Goal: Task Accomplishment & Management: Use online tool/utility

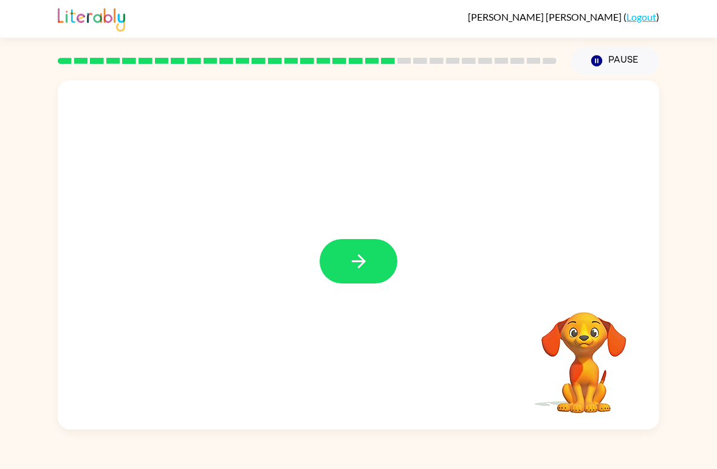
click at [366, 249] on button "button" at bounding box center [359, 261] width 78 height 44
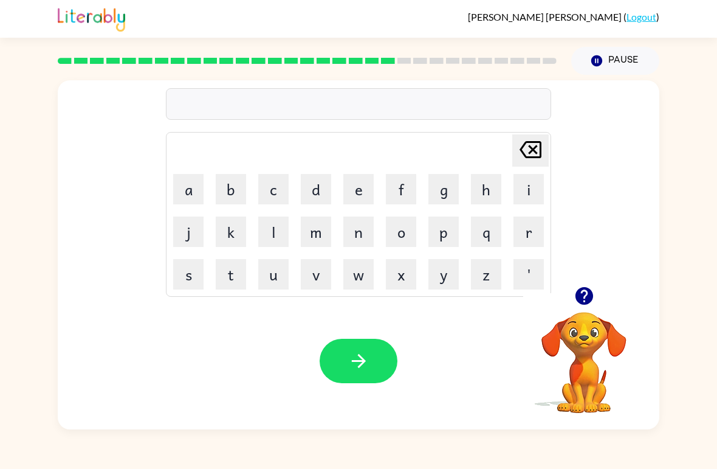
click at [582, 317] on video "Your browser must support playing .mp4 files to use Literably. Please try using…" at bounding box center [584, 354] width 122 height 122
click at [591, 353] on video "Your browser must support playing .mp4 files to use Literably. Please try using…" at bounding box center [584, 354] width 122 height 122
click at [582, 303] on icon "button" at bounding box center [584, 296] width 18 height 18
click at [183, 261] on button "s" at bounding box center [188, 274] width 30 height 30
click at [351, 182] on button "e" at bounding box center [358, 189] width 30 height 30
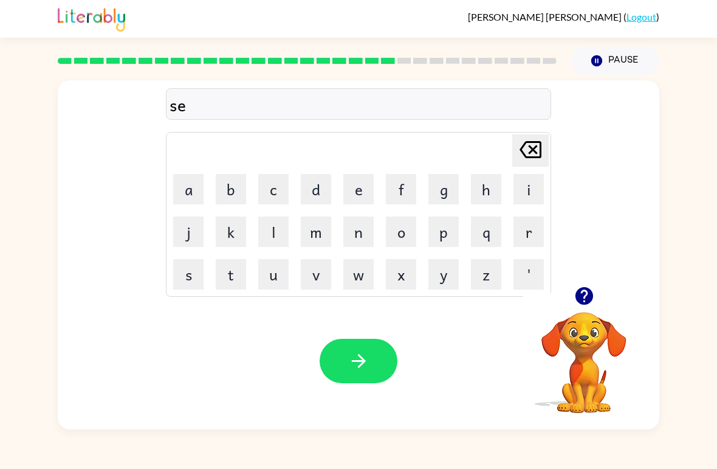
click at [365, 233] on button "n" at bounding box center [358, 231] width 30 height 30
click at [235, 280] on button "t" at bounding box center [231, 274] width 30 height 30
click at [524, 187] on button "i" at bounding box center [529, 189] width 30 height 30
click at [486, 232] on button "q" at bounding box center [486, 231] width 30 height 30
click at [525, 155] on icon at bounding box center [531, 149] width 22 height 17
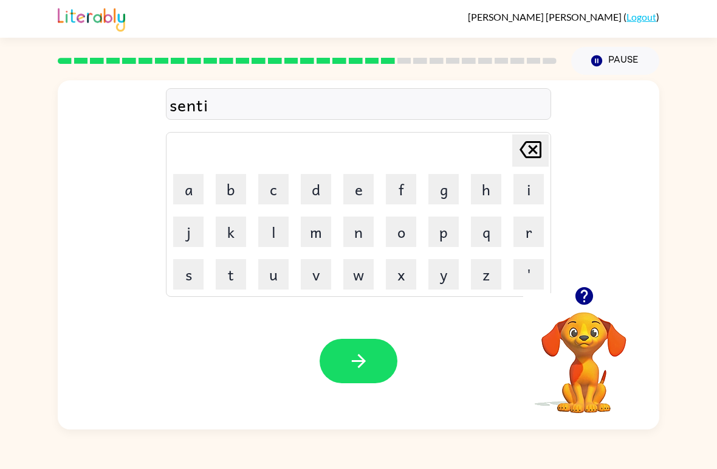
click at [456, 238] on button "p" at bounding box center [444, 231] width 30 height 30
click at [523, 182] on button "i" at bounding box center [529, 189] width 30 height 30
click at [306, 193] on button "d" at bounding box center [316, 189] width 30 height 30
click at [347, 363] on button "button" at bounding box center [359, 361] width 78 height 44
click at [582, 341] on video "Your browser must support playing .mp4 files to use Literably. Please try using…" at bounding box center [584, 354] width 122 height 122
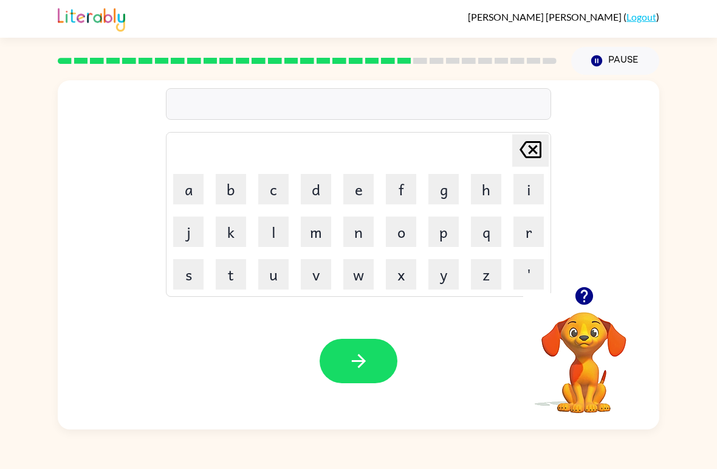
click at [591, 293] on icon "button" at bounding box center [584, 296] width 18 height 18
click at [187, 274] on button "s" at bounding box center [188, 274] width 30 height 30
click at [273, 283] on button "u" at bounding box center [273, 274] width 30 height 30
click at [188, 271] on button "s" at bounding box center [188, 274] width 30 height 30
click at [225, 273] on button "t" at bounding box center [231, 274] width 30 height 30
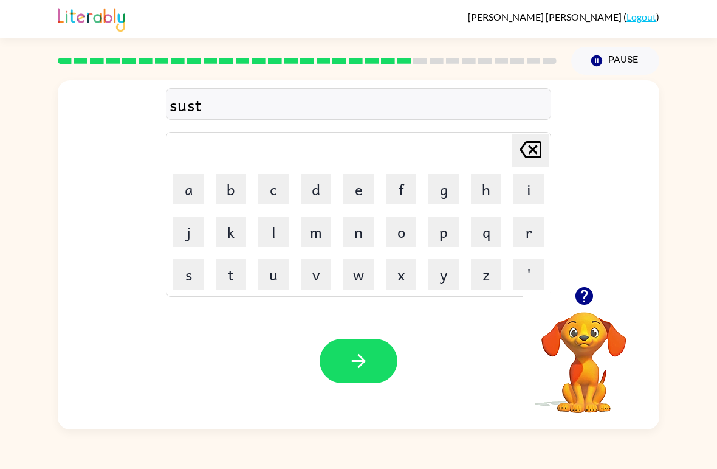
click at [181, 182] on button "a" at bounding box center [188, 189] width 30 height 30
click at [519, 185] on button "i" at bounding box center [529, 189] width 30 height 30
click at [359, 233] on button "n" at bounding box center [358, 231] width 30 height 30
click at [353, 351] on icon "button" at bounding box center [358, 360] width 21 height 21
click at [404, 193] on button "f" at bounding box center [401, 189] width 30 height 30
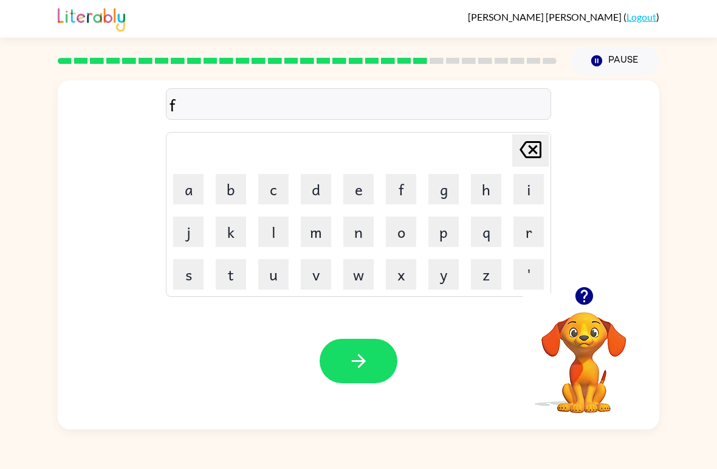
click at [402, 224] on button "o" at bounding box center [401, 231] width 30 height 30
click at [346, 282] on button "w" at bounding box center [358, 274] width 30 height 30
click at [184, 181] on button "a" at bounding box center [188, 189] width 30 height 30
click at [529, 229] on button "r" at bounding box center [529, 231] width 30 height 30
click at [317, 192] on button "d" at bounding box center [316, 189] width 30 height 30
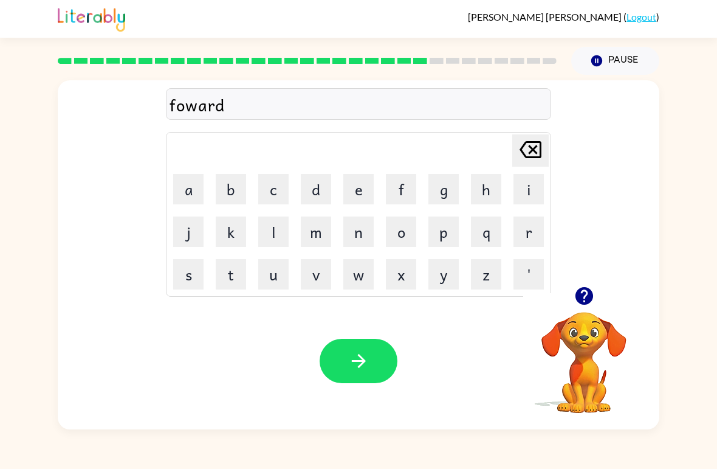
click at [340, 356] on button "button" at bounding box center [359, 361] width 78 height 44
click at [182, 62] on rect at bounding box center [178, 61] width 14 height 6
click at [528, 232] on button "r" at bounding box center [529, 231] width 30 height 30
click at [362, 187] on button "e" at bounding box center [358, 189] width 30 height 30
click at [274, 231] on button "l" at bounding box center [273, 231] width 30 height 30
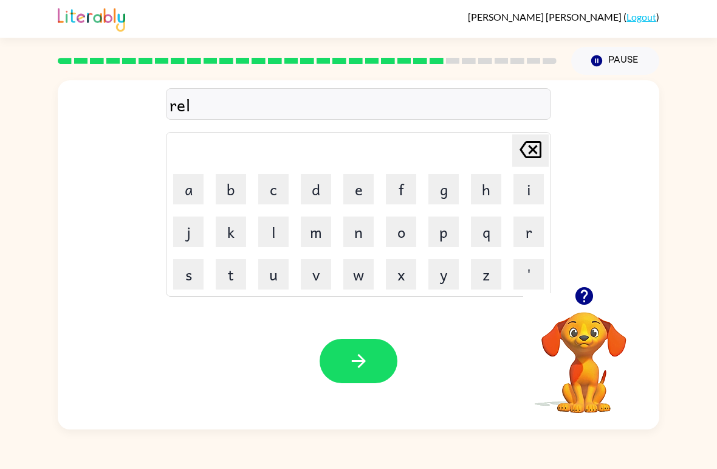
click at [185, 174] on button "a" at bounding box center [188, 189] width 30 height 30
click at [245, 276] on button "t" at bounding box center [231, 274] width 30 height 30
click at [360, 193] on button "e" at bounding box center [358, 189] width 30 height 30
click at [354, 369] on icon "button" at bounding box center [358, 360] width 21 height 21
click at [450, 188] on button "g" at bounding box center [444, 189] width 30 height 30
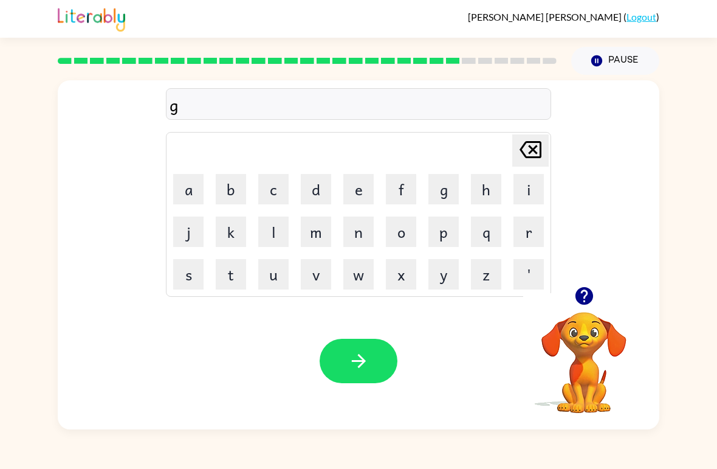
click at [408, 235] on button "o" at bounding box center [401, 231] width 30 height 30
click at [240, 196] on button "b" at bounding box center [231, 189] width 30 height 30
click at [399, 236] on button "o" at bounding box center [401, 231] width 30 height 30
click at [273, 228] on button "l" at bounding box center [273, 231] width 30 height 30
click at [347, 187] on button "e" at bounding box center [358, 189] width 30 height 30
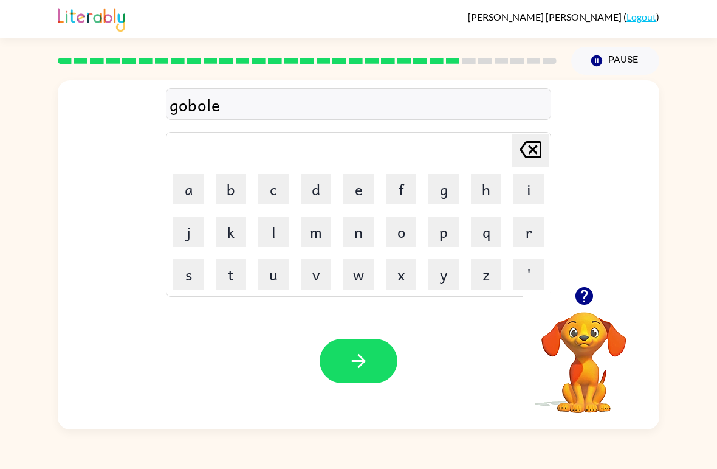
click at [225, 271] on button "t" at bounding box center [231, 274] width 30 height 30
click at [390, 355] on button "button" at bounding box center [359, 361] width 78 height 44
click at [274, 232] on button "l" at bounding box center [273, 231] width 30 height 30
click at [272, 273] on button "u" at bounding box center [273, 274] width 30 height 30
click at [312, 233] on button "m" at bounding box center [316, 231] width 30 height 30
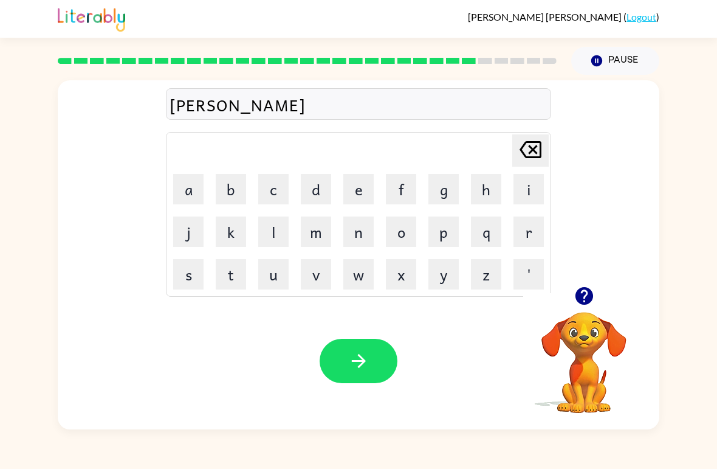
click at [223, 201] on button "b" at bounding box center [231, 189] width 30 height 30
click at [399, 229] on button "o" at bounding box center [401, 231] width 30 height 30
click at [519, 232] on button "r" at bounding box center [529, 231] width 30 height 30
click at [596, 274] on div "lumbor [PERSON_NAME] last character input a b c d e f g h i j k l m n o p q r s…" at bounding box center [359, 183] width 602 height 206
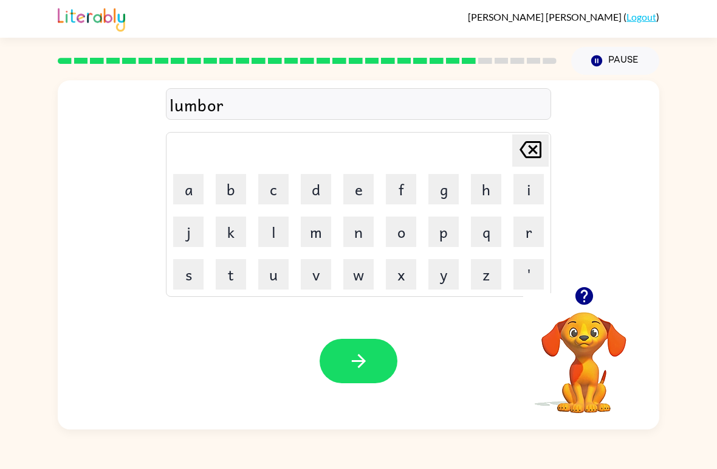
click at [588, 292] on icon "button" at bounding box center [584, 296] width 18 height 18
click at [192, 228] on button "j" at bounding box center [188, 231] width 30 height 30
click at [187, 187] on button "a" at bounding box center [188, 189] width 30 height 30
click at [272, 183] on button "c" at bounding box center [273, 189] width 30 height 30
click at [219, 228] on button "k" at bounding box center [231, 231] width 30 height 30
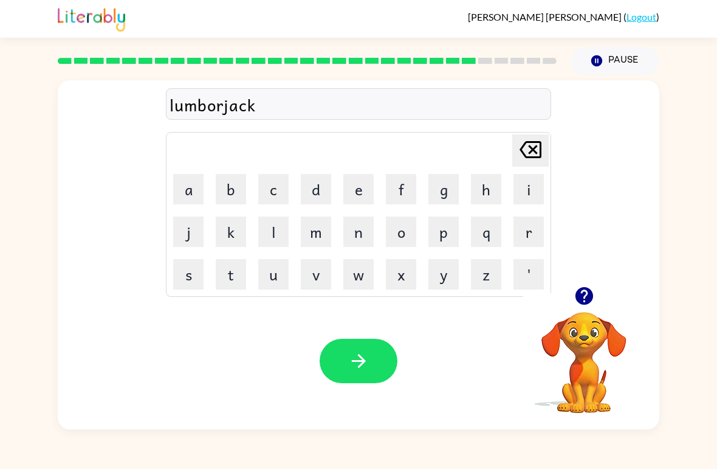
click at [367, 351] on icon "button" at bounding box center [358, 360] width 21 height 21
click at [586, 297] on icon "button" at bounding box center [584, 296] width 18 height 18
click at [582, 292] on icon "button" at bounding box center [584, 295] width 21 height 21
click at [183, 178] on button "a" at bounding box center [188, 189] width 30 height 30
click at [532, 149] on icon at bounding box center [531, 149] width 22 height 17
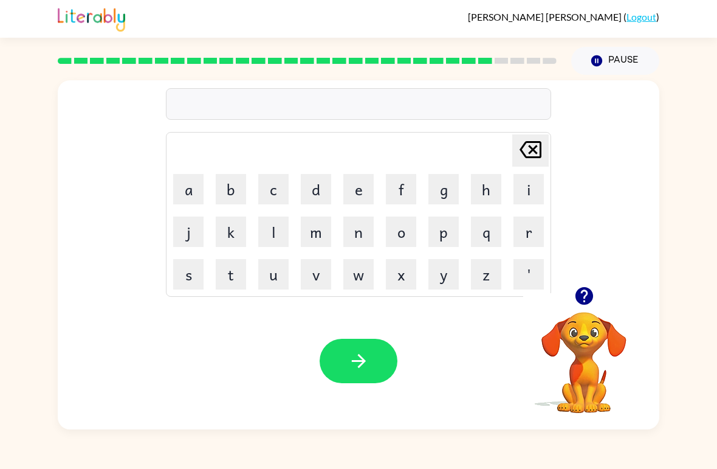
click at [448, 235] on button "p" at bounding box center [444, 231] width 30 height 30
click at [356, 202] on button "e" at bounding box center [358, 189] width 30 height 30
click at [181, 193] on button "a" at bounding box center [188, 189] width 30 height 30
click at [521, 235] on button "r" at bounding box center [529, 231] width 30 height 30
click at [176, 272] on button "s" at bounding box center [188, 274] width 30 height 30
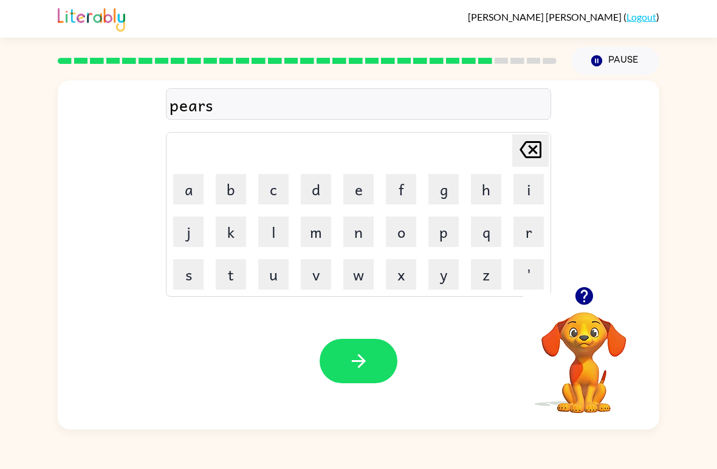
click at [370, 365] on button "button" at bounding box center [359, 361] width 78 height 44
click at [589, 301] on icon "button" at bounding box center [584, 296] width 18 height 18
click at [220, 269] on button "t" at bounding box center [231, 274] width 30 height 30
click at [495, 190] on button "h" at bounding box center [486, 189] width 30 height 30
click at [525, 195] on button "i" at bounding box center [529, 189] width 30 height 30
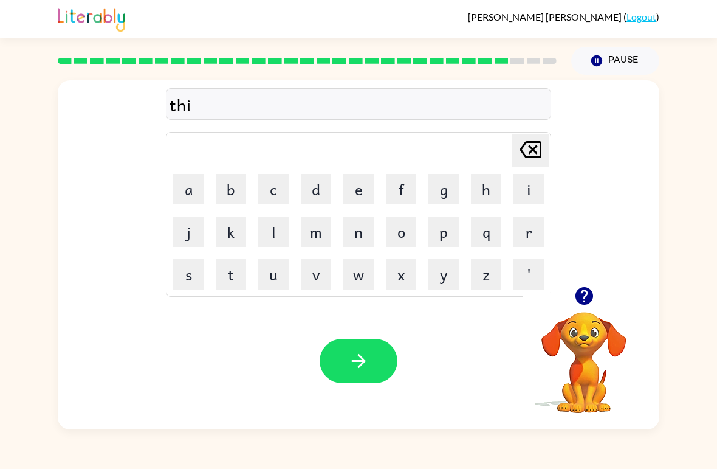
click at [368, 242] on button "n" at bounding box center [358, 231] width 30 height 30
click at [383, 351] on button "button" at bounding box center [359, 361] width 78 height 44
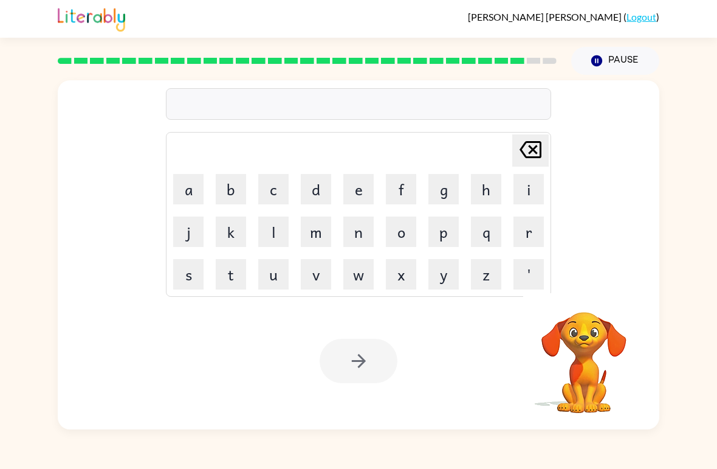
click at [167, 280] on table "[PERSON_NAME] last character input a b c d e f g h i j k l m n o p q r s t u v …" at bounding box center [359, 215] width 384 height 164
click at [182, 283] on button "s" at bounding box center [188, 274] width 30 height 30
click at [524, 187] on button "i" at bounding box center [529, 189] width 30 height 30
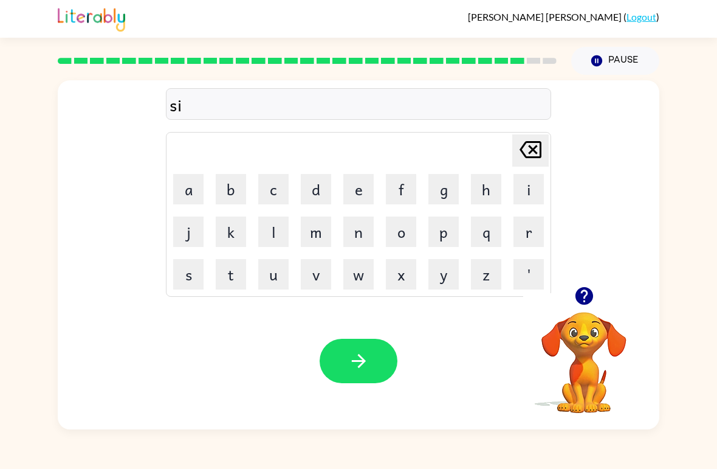
click at [267, 232] on button "l" at bounding box center [273, 231] width 30 height 30
click at [320, 272] on button "v" at bounding box center [316, 274] width 30 height 30
click at [359, 188] on button "e" at bounding box center [358, 189] width 30 height 30
click at [526, 236] on button "r" at bounding box center [529, 231] width 30 height 30
click at [585, 297] on icon "button" at bounding box center [584, 295] width 21 height 21
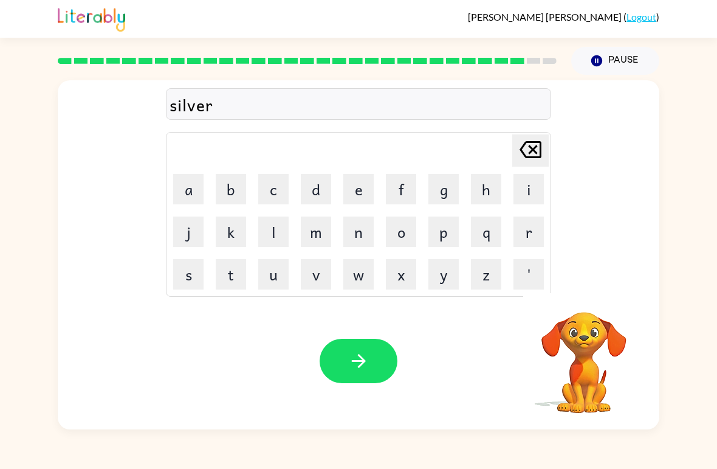
click at [357, 270] on button "w" at bounding box center [358, 274] width 30 height 30
click at [354, 191] on button "e" at bounding box center [358, 189] width 30 height 30
click at [194, 187] on button "a" at bounding box center [188, 189] width 30 height 30
click at [536, 230] on button "r" at bounding box center [529, 231] width 30 height 30
click at [376, 357] on button "button" at bounding box center [359, 361] width 78 height 44
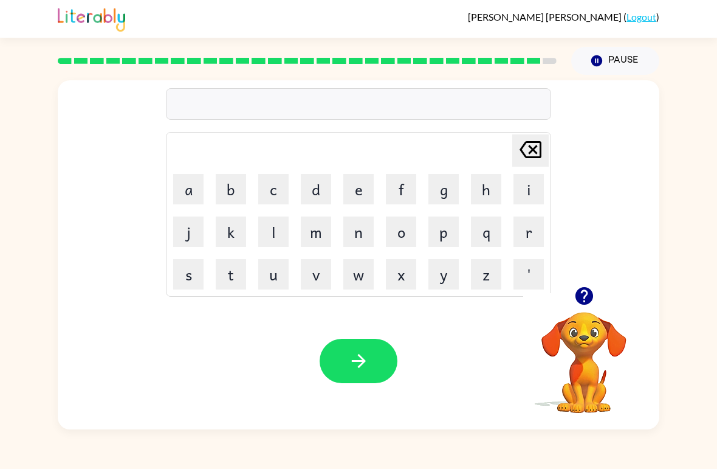
click at [579, 303] on icon "button" at bounding box center [584, 296] width 18 height 18
click at [271, 267] on button "u" at bounding box center [273, 274] width 30 height 30
click at [356, 234] on button "n" at bounding box center [358, 231] width 30 height 30
click at [188, 185] on button "a" at bounding box center [188, 189] width 30 height 30
click at [403, 194] on button "f" at bounding box center [401, 189] width 30 height 30
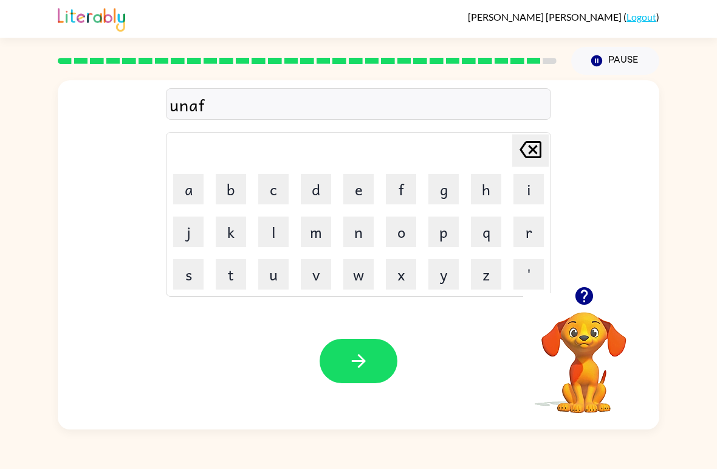
click at [524, 236] on button "r" at bounding box center [529, 231] width 30 height 30
click at [188, 192] on button "a" at bounding box center [188, 189] width 30 height 30
click at [528, 184] on button "i" at bounding box center [529, 189] width 30 height 30
click at [321, 190] on button "d" at bounding box center [316, 189] width 30 height 30
click at [373, 353] on button "button" at bounding box center [359, 361] width 78 height 44
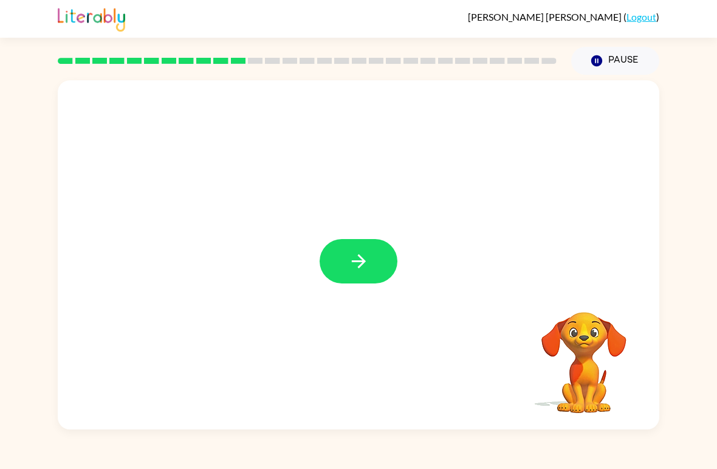
click at [341, 246] on button "button" at bounding box center [359, 261] width 78 height 44
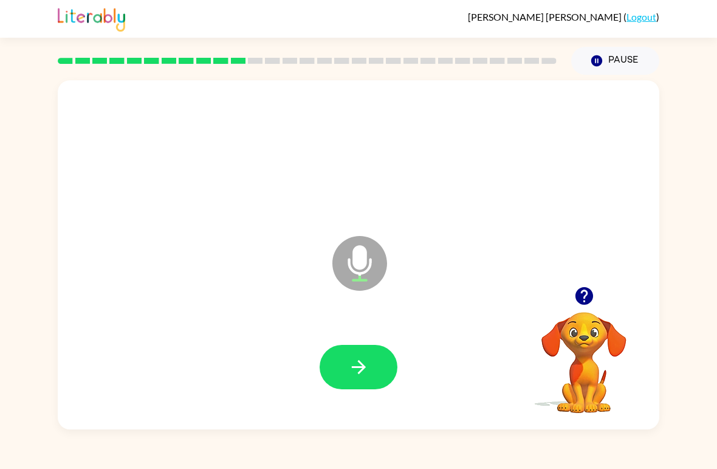
click at [356, 366] on icon "button" at bounding box center [358, 366] width 21 height 21
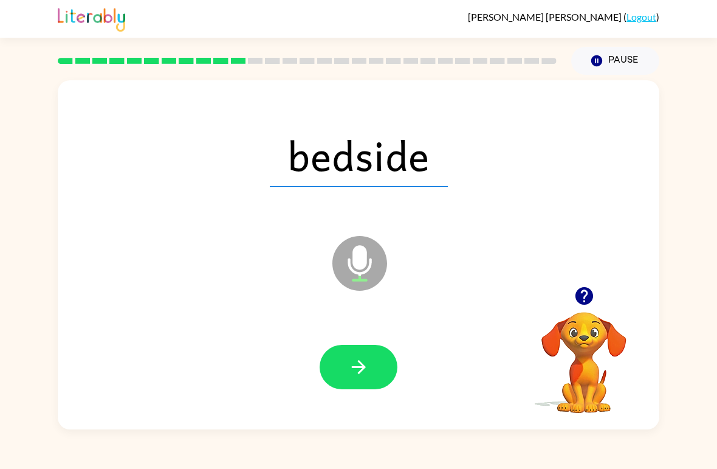
click at [351, 372] on icon "button" at bounding box center [358, 366] width 21 height 21
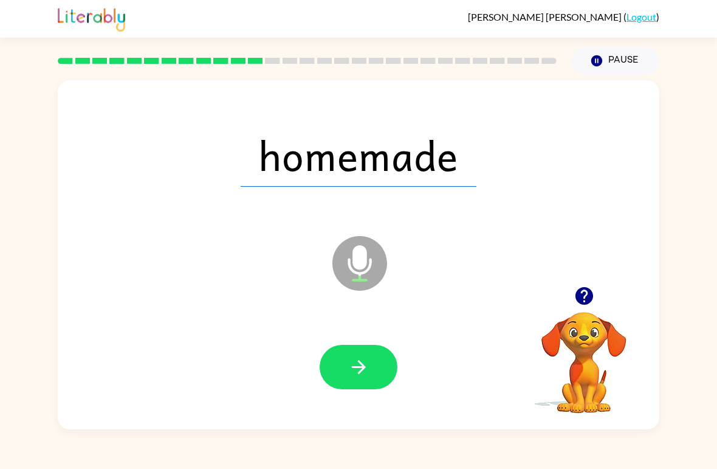
click at [374, 372] on button "button" at bounding box center [359, 367] width 78 height 44
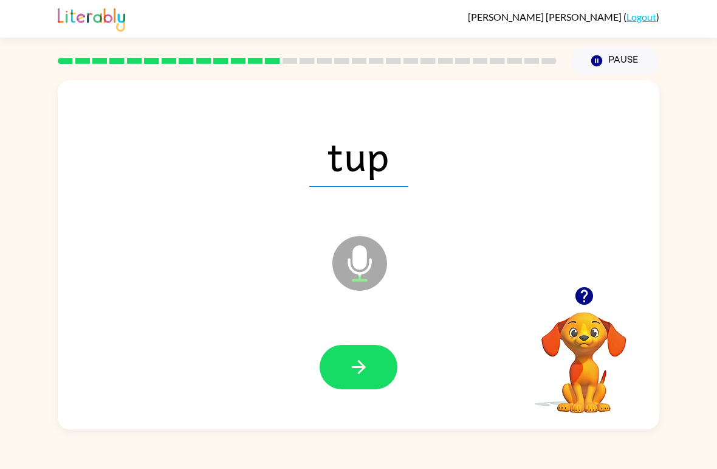
click at [380, 377] on button "button" at bounding box center [359, 367] width 78 height 44
click at [384, 370] on button "button" at bounding box center [359, 367] width 78 height 44
click at [360, 361] on icon "button" at bounding box center [358, 366] width 21 height 21
click at [334, 366] on button "button" at bounding box center [359, 367] width 78 height 44
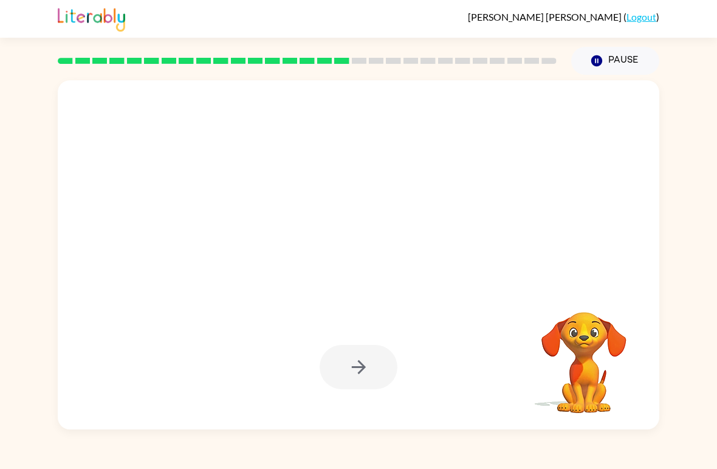
click at [632, 64] on button "Pause Pause" at bounding box center [615, 61] width 88 height 28
